Goal: Task Accomplishment & Management: Use online tool/utility

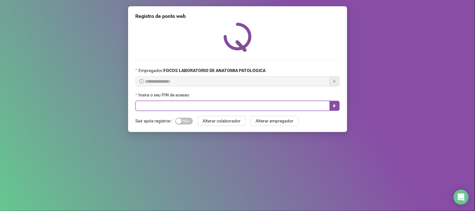
click at [227, 105] on input "text" at bounding box center [232, 106] width 194 height 10
type input "*****"
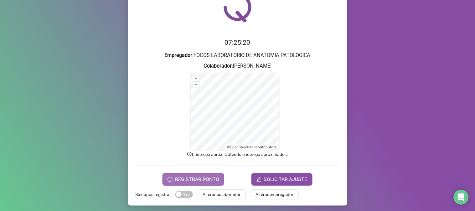
scroll to position [31, 0]
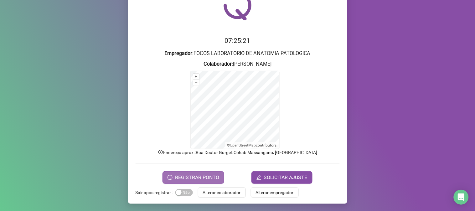
click at [185, 175] on span "REGISTRAR PONTO" at bounding box center [197, 178] width 44 height 8
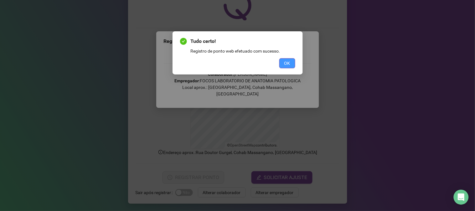
click at [293, 59] on button "OK" at bounding box center [287, 63] width 16 height 10
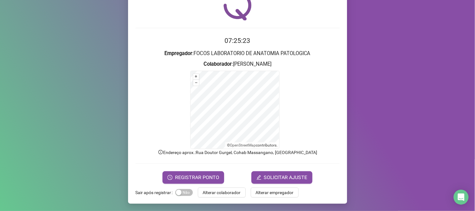
click at [207, 198] on div "Registro de ponto web 07:25:23 Empregador : FOCOS LABORATORIO DE ANATOMIA PATOL…" at bounding box center [237, 89] width 219 height 229
click at [207, 196] on span "Alterar colaborador" at bounding box center [222, 192] width 38 height 7
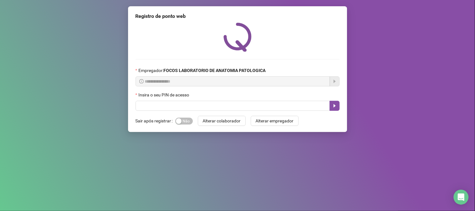
scroll to position [0, 0]
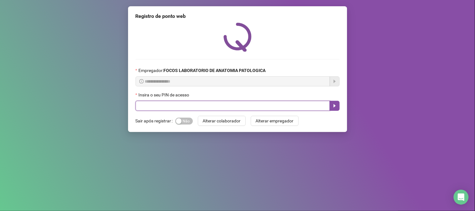
click at [199, 106] on input "text" at bounding box center [232, 106] width 194 height 10
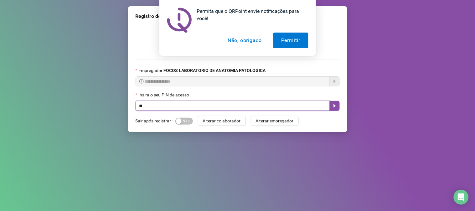
type input "*"
type input "*****"
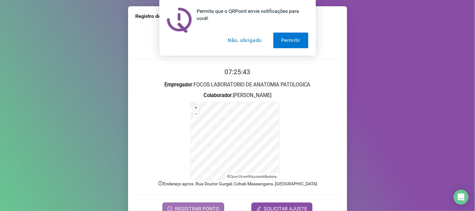
click at [198, 204] on button "REGISTRAR PONTO" at bounding box center [193, 208] width 62 height 13
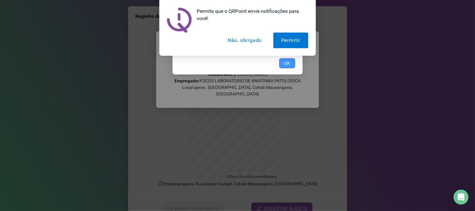
click at [286, 63] on span "OK" at bounding box center [287, 63] width 6 height 7
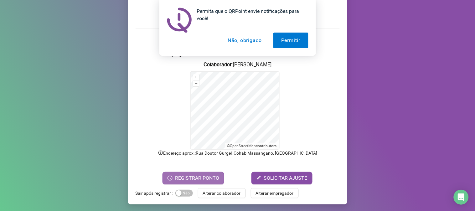
scroll to position [31, 0]
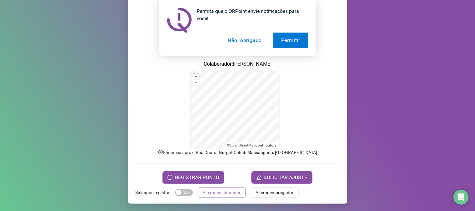
click at [221, 195] on span "Alterar colaborador" at bounding box center [222, 192] width 38 height 7
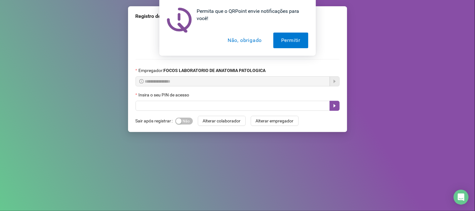
click at [252, 38] on button "Não, obrigado" at bounding box center [245, 41] width 50 height 16
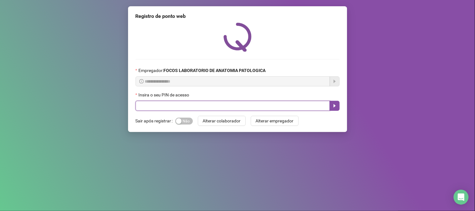
click at [192, 105] on input "text" at bounding box center [232, 106] width 194 height 10
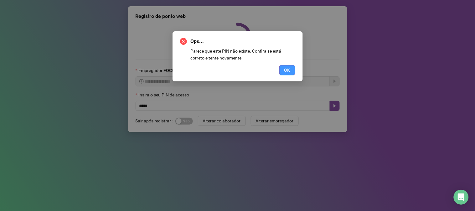
click at [287, 69] on span "OK" at bounding box center [287, 70] width 6 height 7
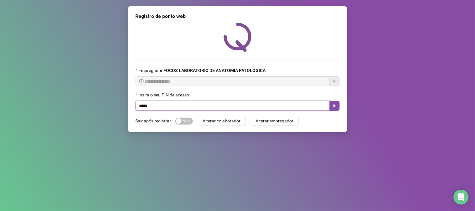
type input "*****"
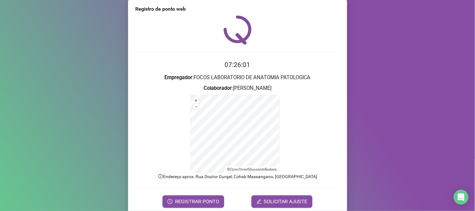
scroll to position [31, 0]
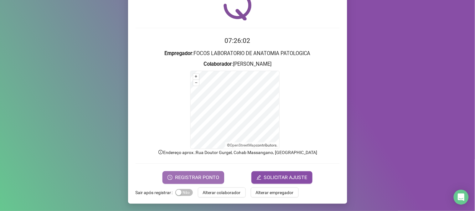
click at [215, 177] on span "REGISTRAR PONTO" at bounding box center [197, 178] width 44 height 8
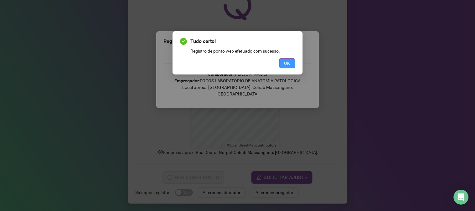
click at [290, 61] on button "OK" at bounding box center [287, 63] width 16 height 10
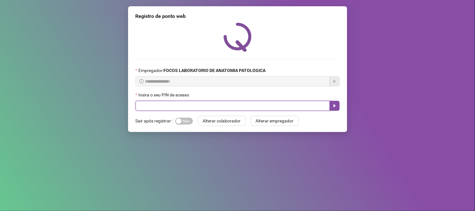
click at [213, 110] on input "text" at bounding box center [232, 106] width 194 height 10
type input "*****"
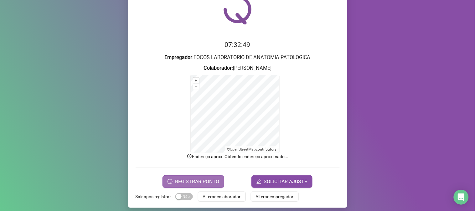
scroll to position [31, 0]
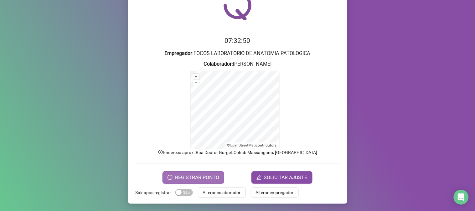
click at [195, 182] on button "REGISTRAR PONTO" at bounding box center [193, 177] width 62 height 13
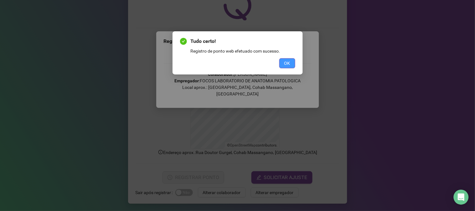
click at [292, 62] on button "OK" at bounding box center [287, 63] width 16 height 10
